Goal: Information Seeking & Learning: Find specific fact

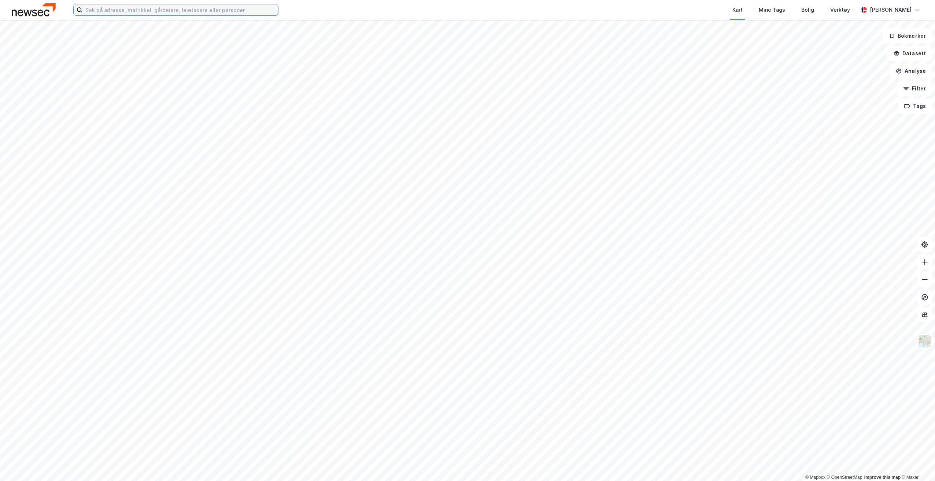
click at [180, 7] on input at bounding box center [180, 9] width 196 height 11
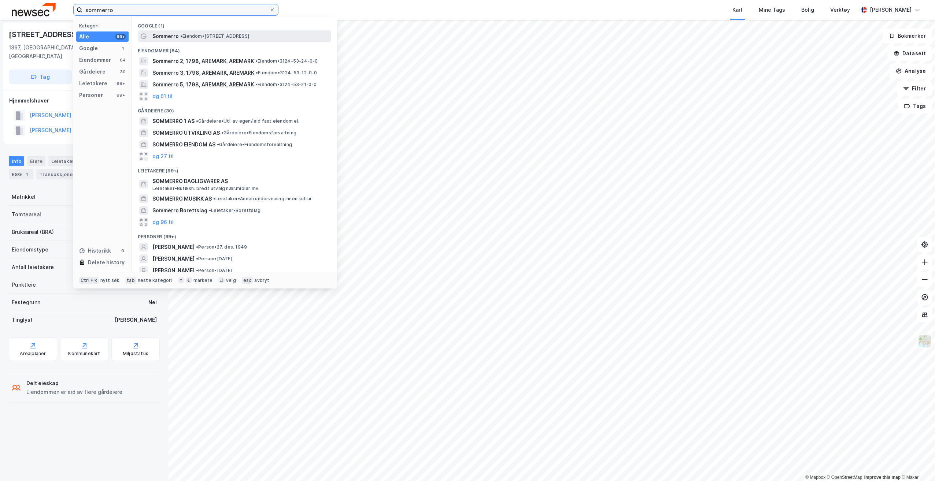
type input "sommerro"
click at [199, 38] on span "• Eiendom • [STREET_ADDRESS]" at bounding box center [214, 36] width 69 height 6
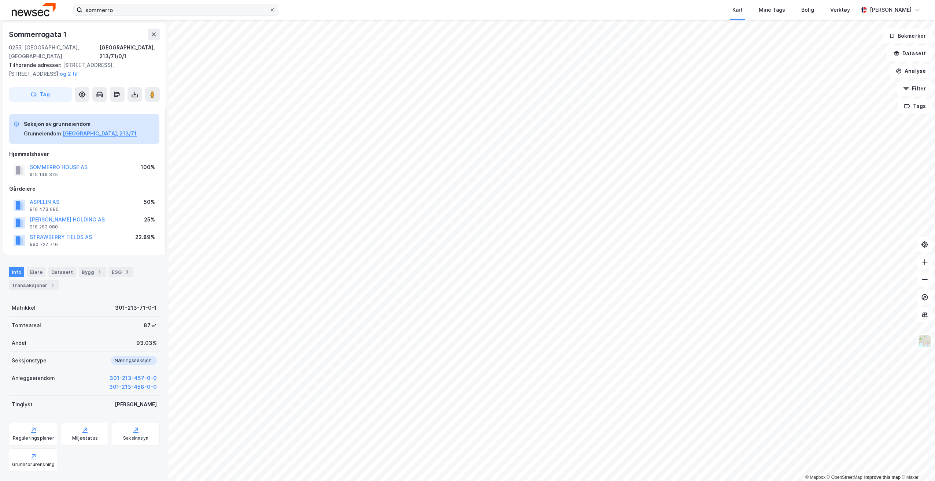
click at [276, 10] on label "sommerro" at bounding box center [175, 10] width 205 height 12
click at [269, 10] on input "sommerro" at bounding box center [175, 9] width 187 height 11
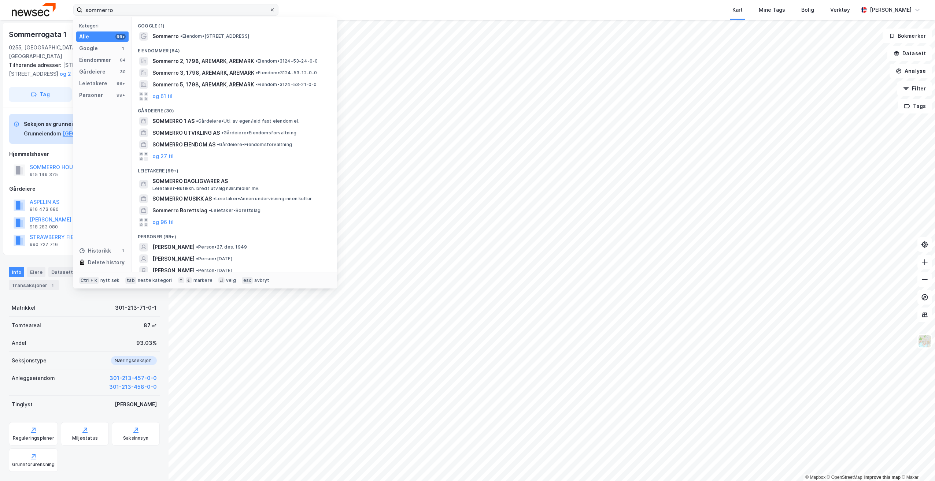
click at [274, 9] on span at bounding box center [272, 10] width 6 height 6
click at [269, 9] on input "sommerro" at bounding box center [175, 9] width 187 height 11
click at [244, 8] on input "sommerro" at bounding box center [175, 9] width 187 height 11
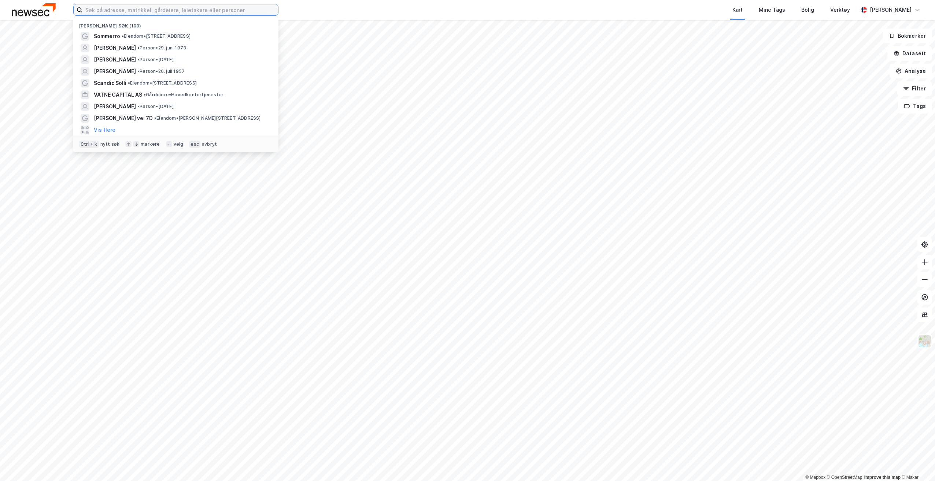
click at [243, 9] on input at bounding box center [180, 9] width 196 height 11
type input "[PERSON_NAME]"
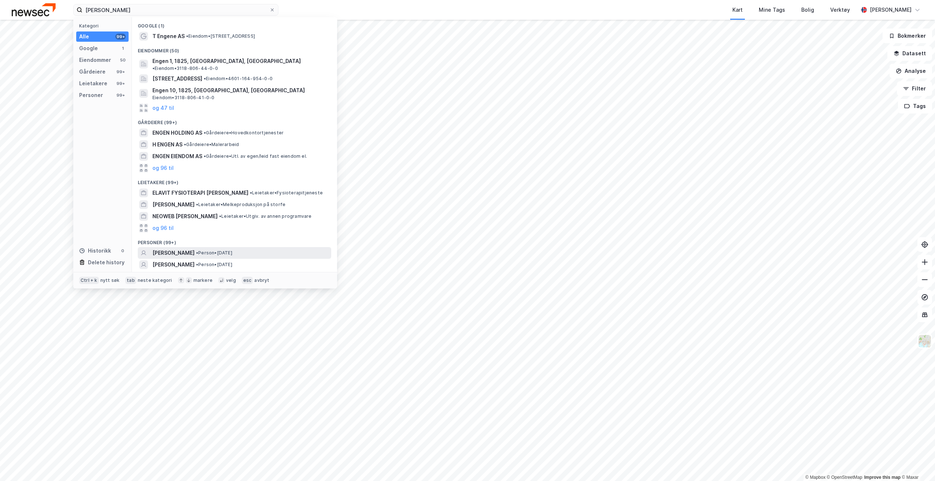
click at [226, 250] on span "• Person • [DATE]" at bounding box center [214, 253] width 36 height 6
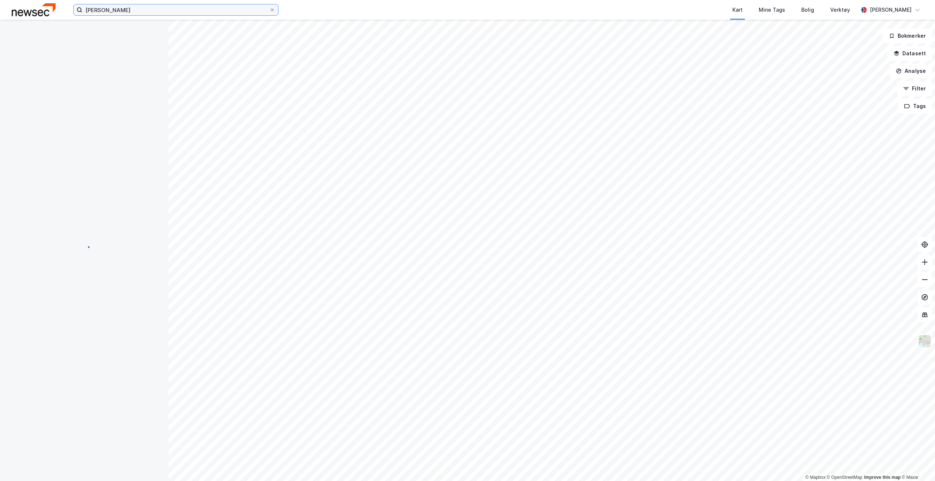
click at [164, 15] on input "[PERSON_NAME]" at bounding box center [175, 9] width 187 height 11
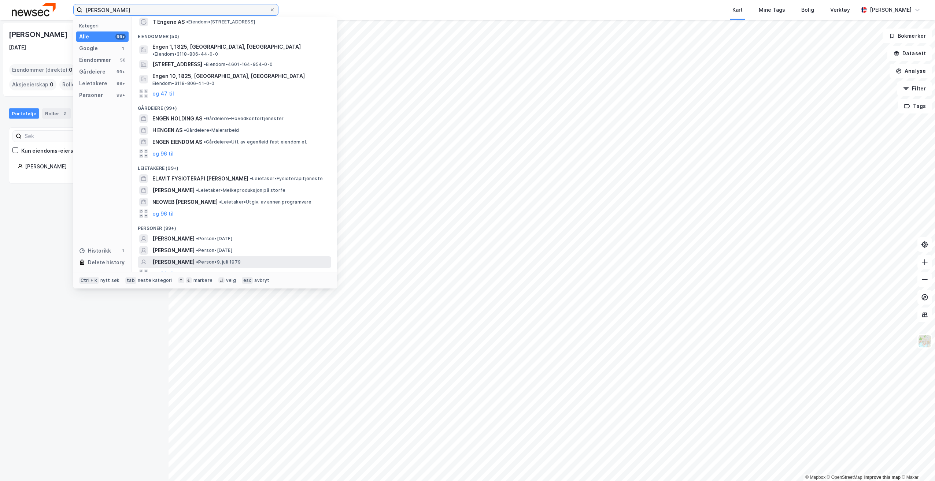
scroll to position [37, 0]
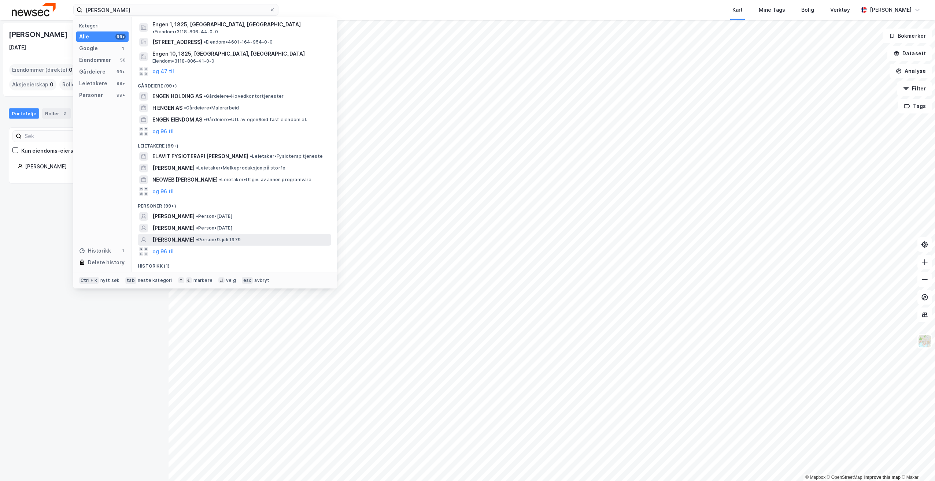
click at [246, 236] on div "[PERSON_NAME] • Person • [DATE]" at bounding box center [240, 240] width 177 height 9
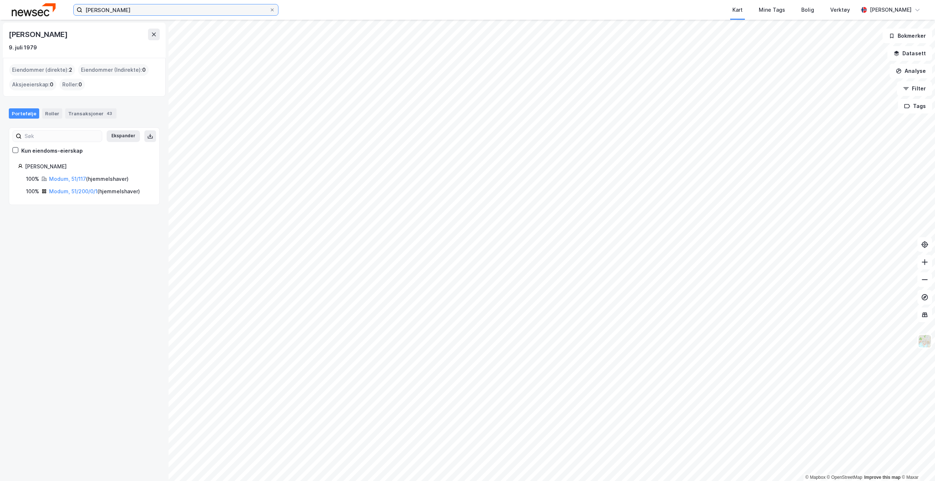
click at [207, 11] on input "[PERSON_NAME]" at bounding box center [175, 9] width 187 height 11
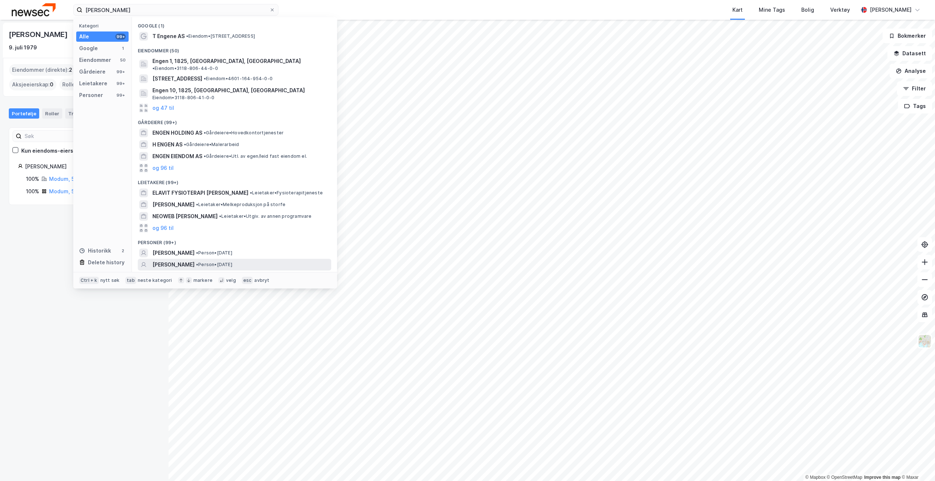
click at [210, 262] on span "• Person • [DATE]" at bounding box center [214, 265] width 36 height 6
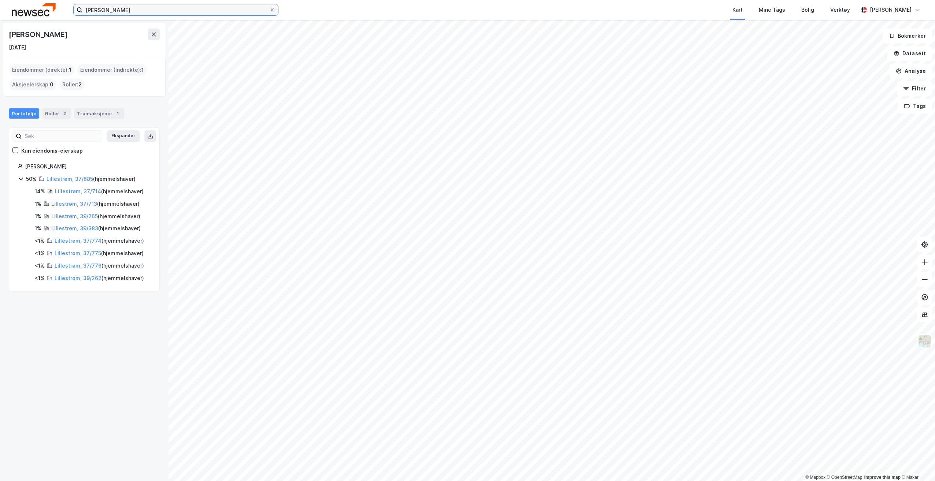
click at [201, 10] on input "[PERSON_NAME]" at bounding box center [175, 9] width 187 height 11
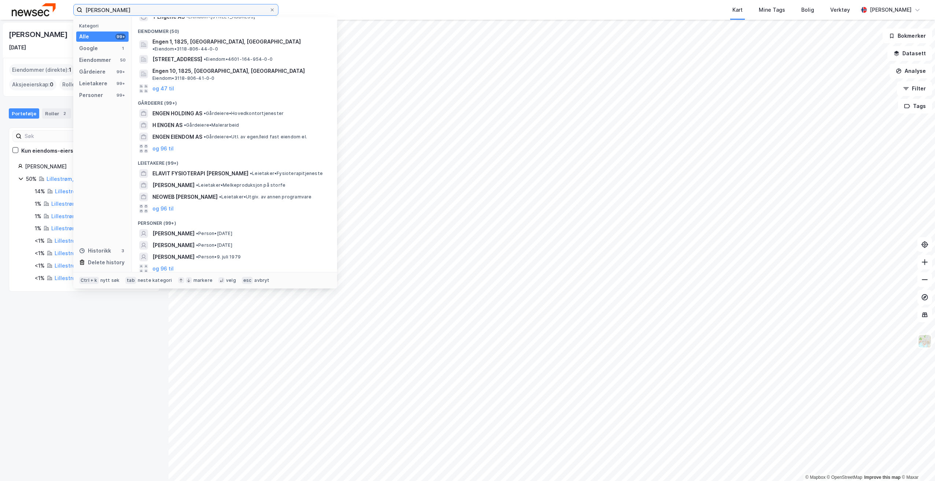
scroll to position [64, 0]
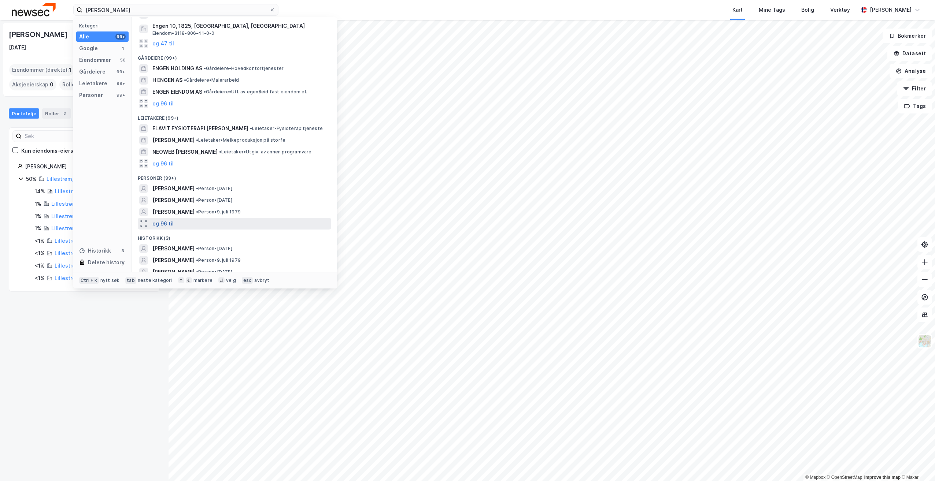
click at [163, 221] on button "og 96 til" at bounding box center [162, 223] width 21 height 9
click at [163, 221] on span "[PERSON_NAME]" at bounding box center [173, 223] width 42 height 9
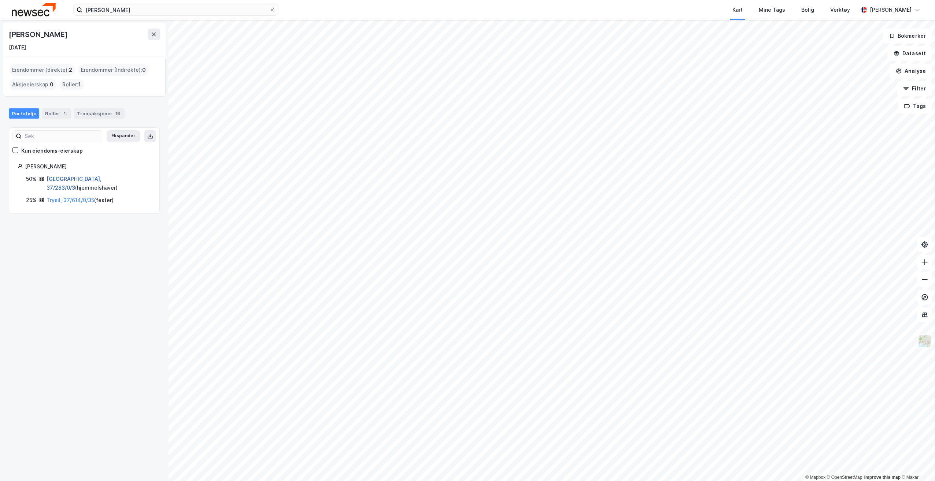
click at [76, 178] on link "[GEOGRAPHIC_DATA], 37/283/0/3" at bounding box center [74, 183] width 55 height 15
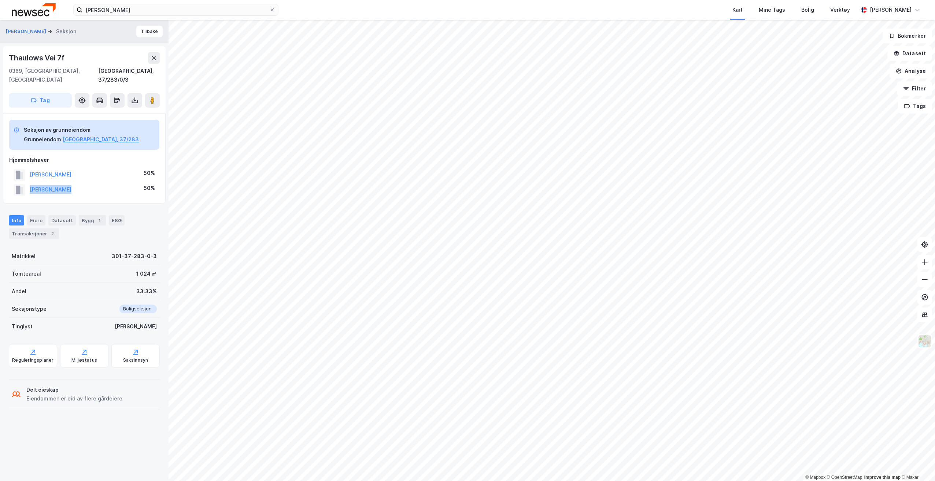
drag, startPoint x: 74, startPoint y: 181, endPoint x: 28, endPoint y: 182, distance: 45.4
click at [28, 182] on div "[PERSON_NAME] 50%" at bounding box center [84, 189] width 150 height 15
